Goal: Information Seeking & Learning: Learn about a topic

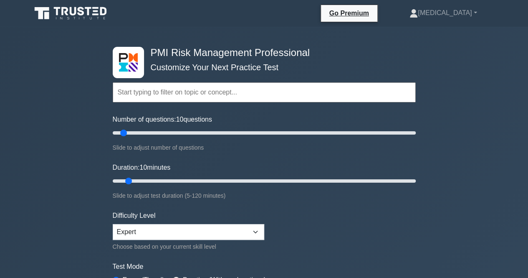
scroll to position [83, 0]
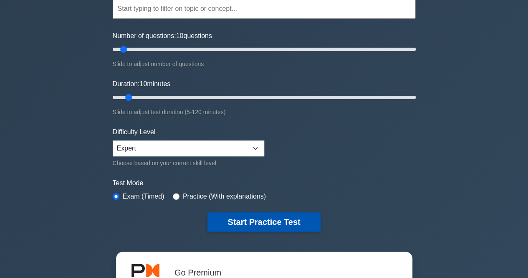
click at [235, 216] on button "Start Practice Test" at bounding box center [263, 221] width 113 height 19
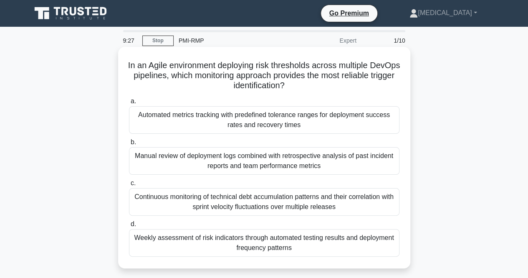
click at [211, 209] on div "Continuous monitoring of technical debt accumulation patterns and their correla…" at bounding box center [264, 202] width 270 height 28
click at [129, 186] on input "c. Continuous monitoring of technical debt accumulation patterns and their corr…" at bounding box center [129, 182] width 0 height 5
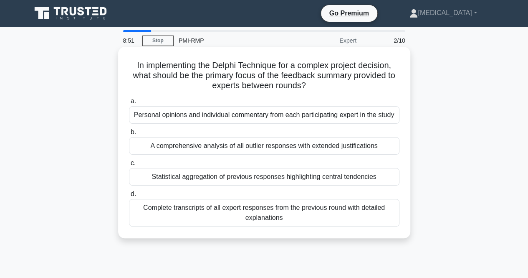
click at [232, 116] on div "Personal opinions and individual commentary from each participating expert in t…" at bounding box center [264, 115] width 270 height 18
click at [129, 104] on input "a. Personal opinions and individual commentary from each participating expert i…" at bounding box center [129, 100] width 0 height 5
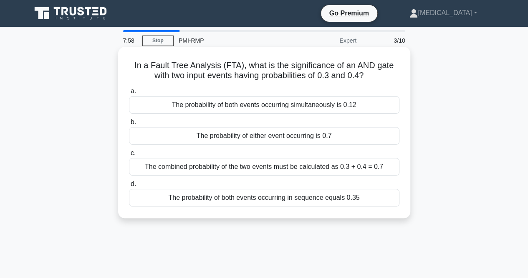
click at [275, 103] on div "The probability of both events occurring simultaneously is 0.12" at bounding box center [264, 105] width 270 height 18
click at [129, 94] on input "a. The probability of both events occurring simultaneously is 0.12" at bounding box center [129, 90] width 0 height 5
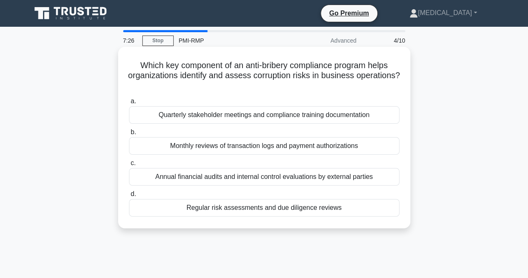
click at [239, 149] on div "Monthly reviews of transaction logs and payment authorizations" at bounding box center [264, 146] width 270 height 18
click at [129, 135] on input "b. Monthly reviews of transaction logs and payment authorizations" at bounding box center [129, 131] width 0 height 5
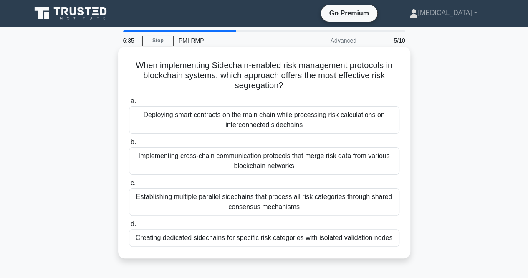
click at [212, 239] on div "Creating dedicated sidechains for specific risk categories with isolated valida…" at bounding box center [264, 238] width 270 height 18
click at [129, 227] on input "d. Creating dedicated sidechains for specific risk categories with isolated val…" at bounding box center [129, 223] width 0 height 5
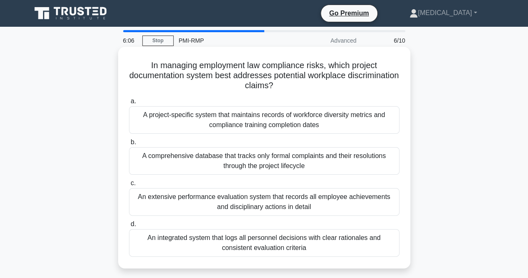
click at [254, 242] on div "An integrated system that logs all personnel decisions with clear rationales an…" at bounding box center [264, 243] width 270 height 28
click at [129, 227] on input "d. An integrated system that logs all personnel decisions with clear rationales…" at bounding box center [129, 223] width 0 height 5
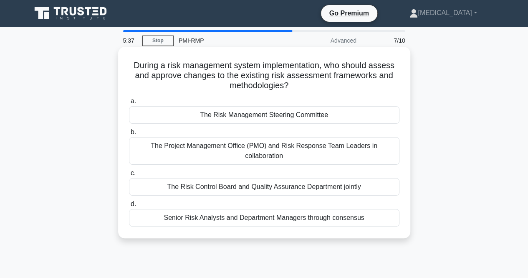
click at [220, 147] on div "The Project Management Office (PMO) and Risk Response Team Leaders in collabora…" at bounding box center [264, 151] width 270 height 28
click at [129, 135] on input "b. The Project Management Office (PMO) and Risk Response Team Leaders in collab…" at bounding box center [129, 131] width 0 height 5
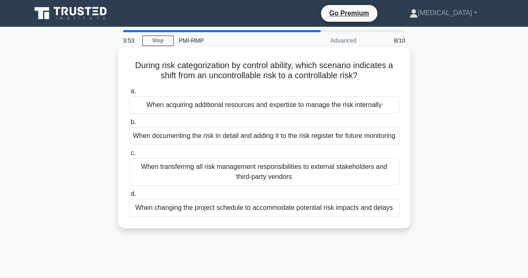
click at [289, 107] on div "When acquiring additional resources and expertise to manage the risk internally" at bounding box center [264, 105] width 270 height 18
click at [129, 94] on input "a. When acquiring additional resources and expertise to manage the risk interna…" at bounding box center [129, 90] width 0 height 5
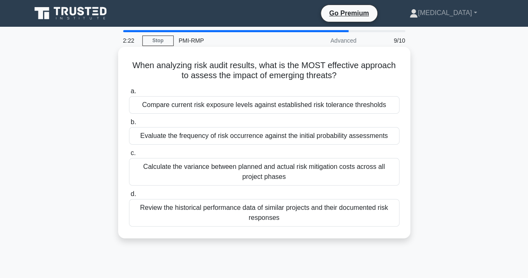
click at [220, 139] on div "Evaluate the frequency of risk occurrence against the initial probability asses…" at bounding box center [264, 136] width 270 height 18
click at [129, 125] on input "b. Evaluate the frequency of risk occurrence against the initial probability as…" at bounding box center [129, 121] width 0 height 5
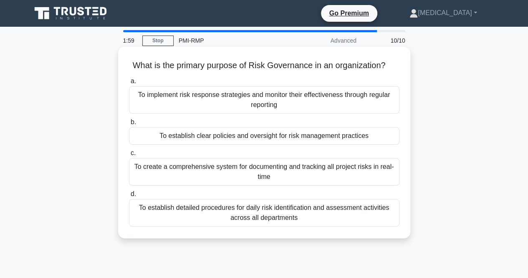
click at [271, 139] on div "To establish clear policies and oversight for risk management practices" at bounding box center [264, 136] width 270 height 18
click at [129, 125] on input "b. To establish clear policies and oversight for risk management practices" at bounding box center [129, 121] width 0 height 5
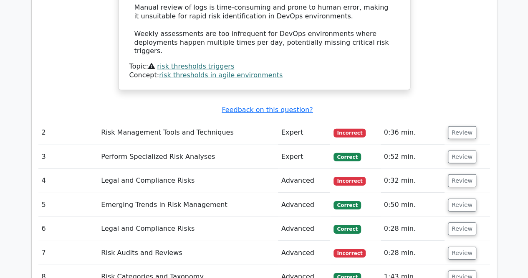
scroll to position [1252, 0]
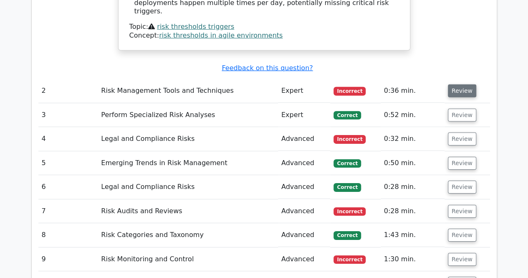
click at [448, 84] on button "Review" at bounding box center [462, 90] width 28 height 13
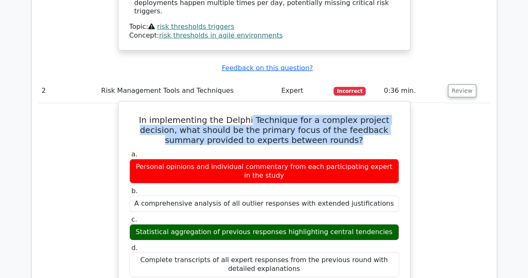
drag, startPoint x: 236, startPoint y: 50, endPoint x: 365, endPoint y: 69, distance: 130.0
click at [365, 115] on h5 "In implementing the Delphi Technique for a complex project decision, what shoul…" at bounding box center [264, 130] width 271 height 30
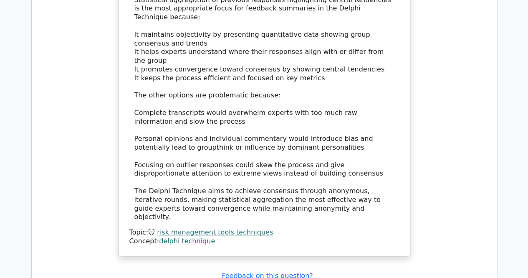
scroll to position [1669, 0]
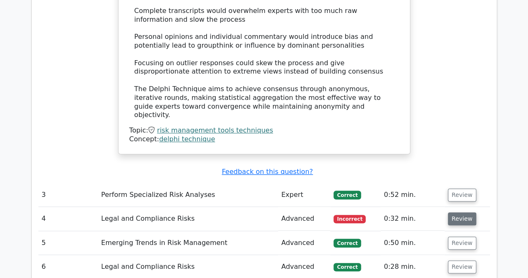
click at [448, 212] on button "Review" at bounding box center [462, 218] width 28 height 13
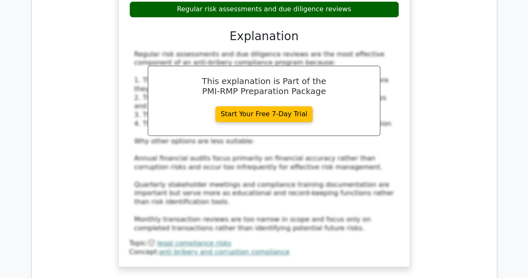
scroll to position [2170, 0]
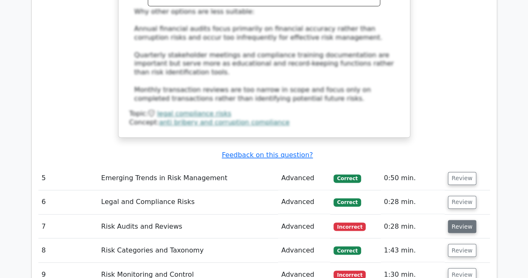
click at [455, 220] on button "Review" at bounding box center [462, 226] width 28 height 13
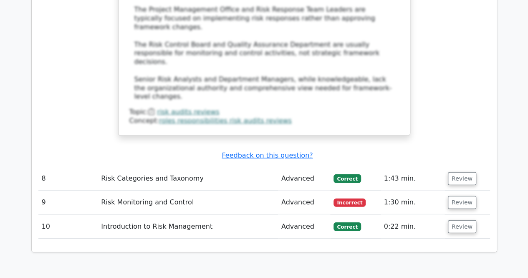
scroll to position [2671, 0]
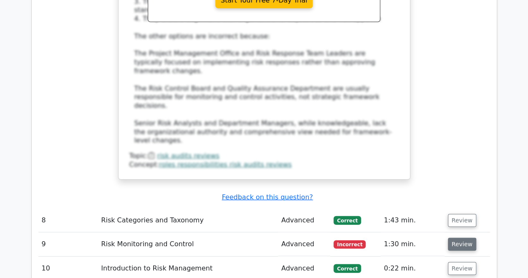
click at [450, 237] on button "Review" at bounding box center [462, 243] width 28 height 13
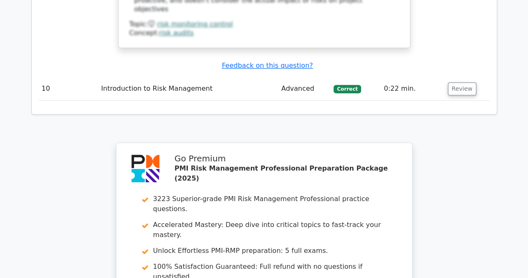
scroll to position [3351, 0]
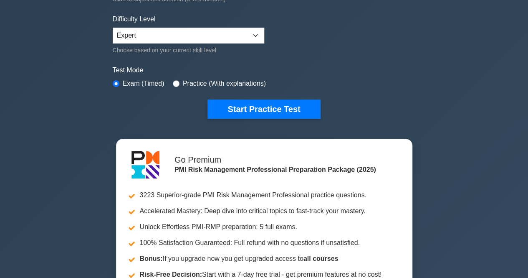
scroll to position [209, 0]
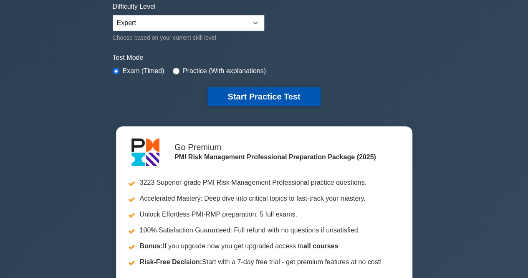
click at [249, 97] on button "Start Practice Test" at bounding box center [263, 96] width 113 height 19
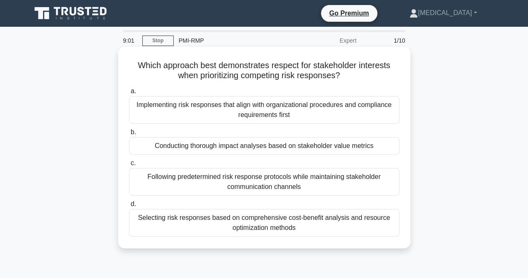
click at [228, 148] on div "Conducting thorough impact analyses based on stakeholder value metrics" at bounding box center [264, 146] width 270 height 18
click at [129, 135] on input "b. Conducting thorough impact analyses based on stakeholder value metrics" at bounding box center [129, 131] width 0 height 5
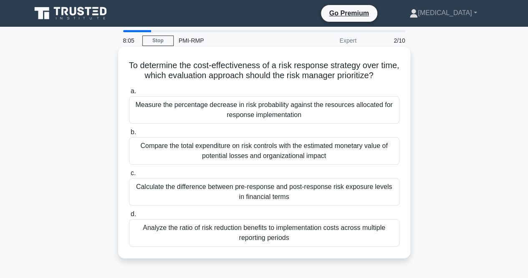
click at [188, 197] on div "Calculate the difference between pre-response and post-response risk exposure l…" at bounding box center [264, 192] width 270 height 28
click at [129, 176] on input "c. Calculate the difference between pre-response and post-response risk exposur…" at bounding box center [129, 172] width 0 height 5
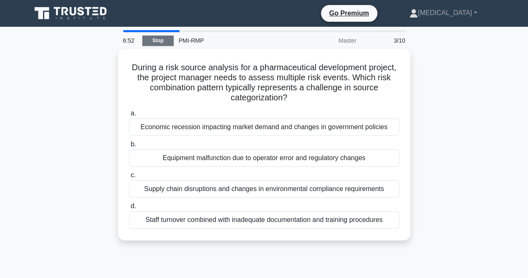
click at [163, 44] on link "Stop" at bounding box center [157, 40] width 31 height 10
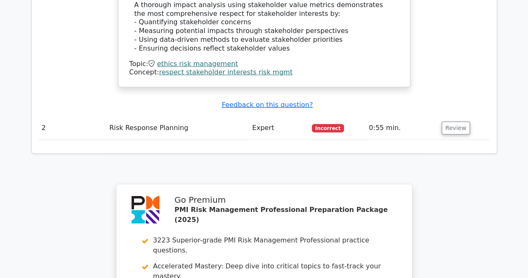
scroll to position [1085, 0]
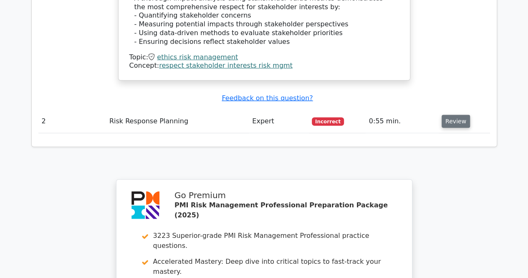
click at [445, 115] on button "Review" at bounding box center [456, 121] width 28 height 13
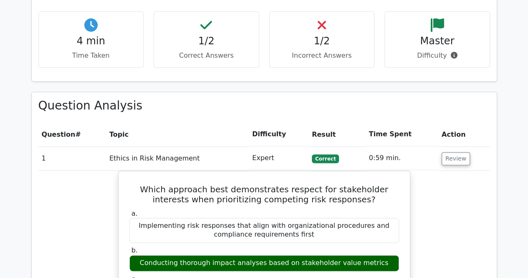
scroll to position [417, 0]
